Goal: Information Seeking & Learning: Learn about a topic

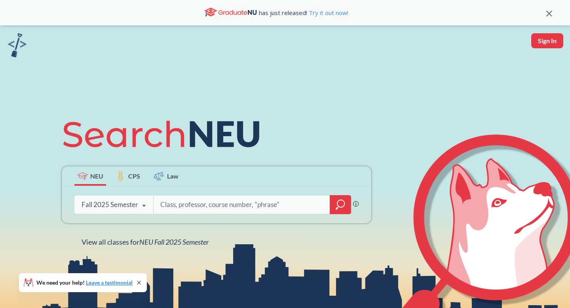
click at [177, 206] on input "search" at bounding box center [242, 204] width 165 height 17
type input "cs 5340"
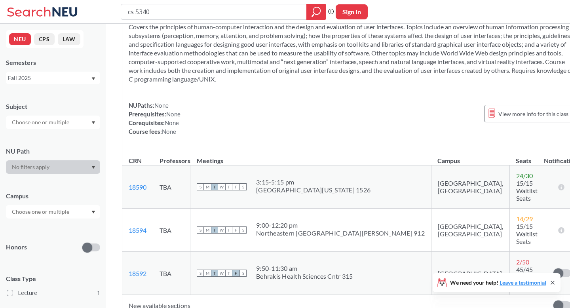
scroll to position [36, 0]
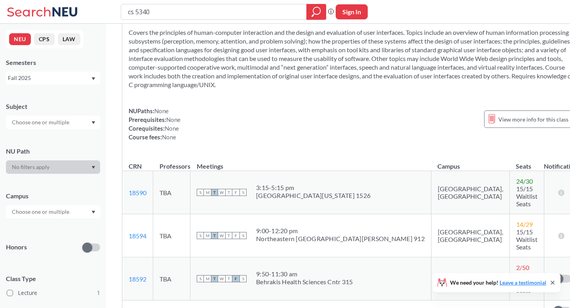
click at [136, 9] on input "cs 5340" at bounding box center [214, 11] width 174 height 13
drag, startPoint x: 136, startPoint y: 9, endPoint x: 122, endPoint y: 9, distance: 14.3
click at [122, 9] on div "cs 5340" at bounding box center [224, 12] width 206 height 16
click at [135, 11] on input "cs 5340" at bounding box center [214, 11] width 174 height 13
type input "5340"
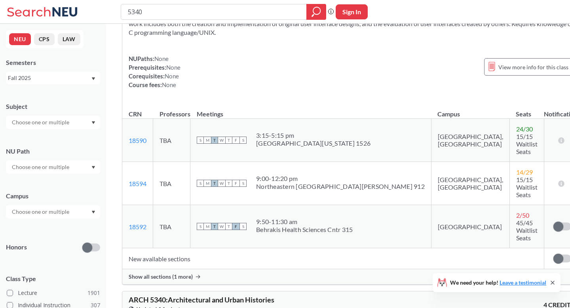
scroll to position [89, 0]
click at [173, 273] on span "Show all sections (1 more)" at bounding box center [161, 276] width 64 height 7
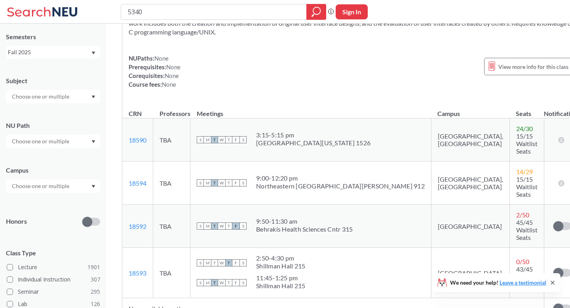
scroll to position [0, 0]
